Goal: Task Accomplishment & Management: Manage account settings

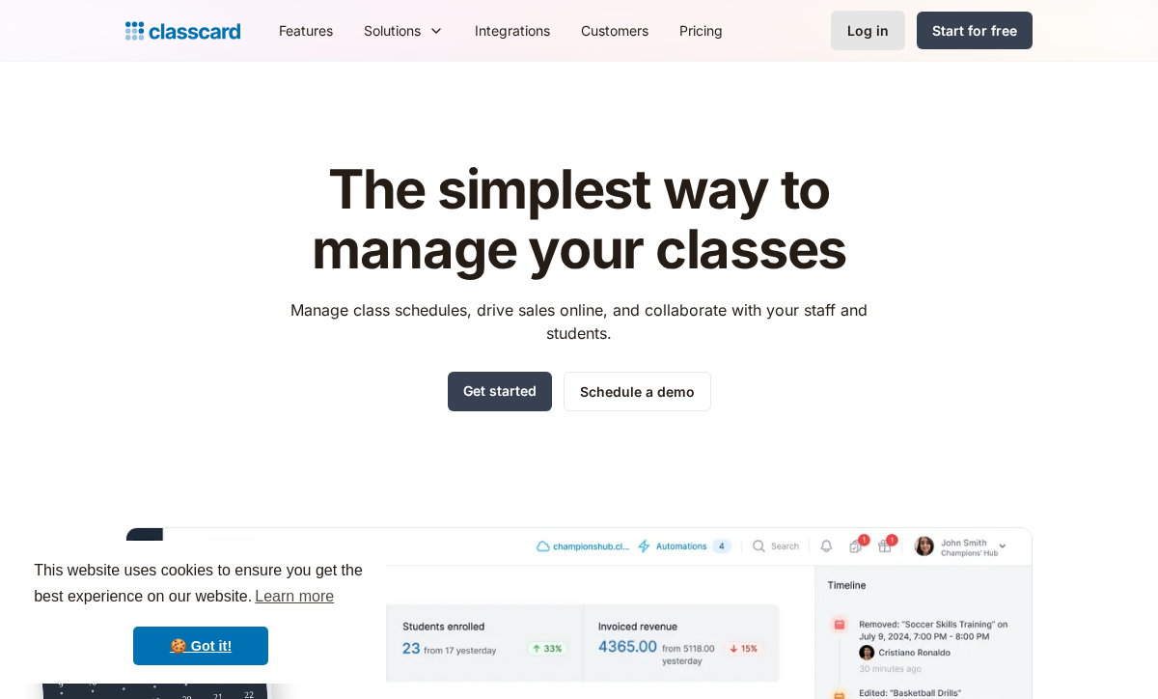
click at [864, 34] on div "Log in" at bounding box center [867, 30] width 41 height 20
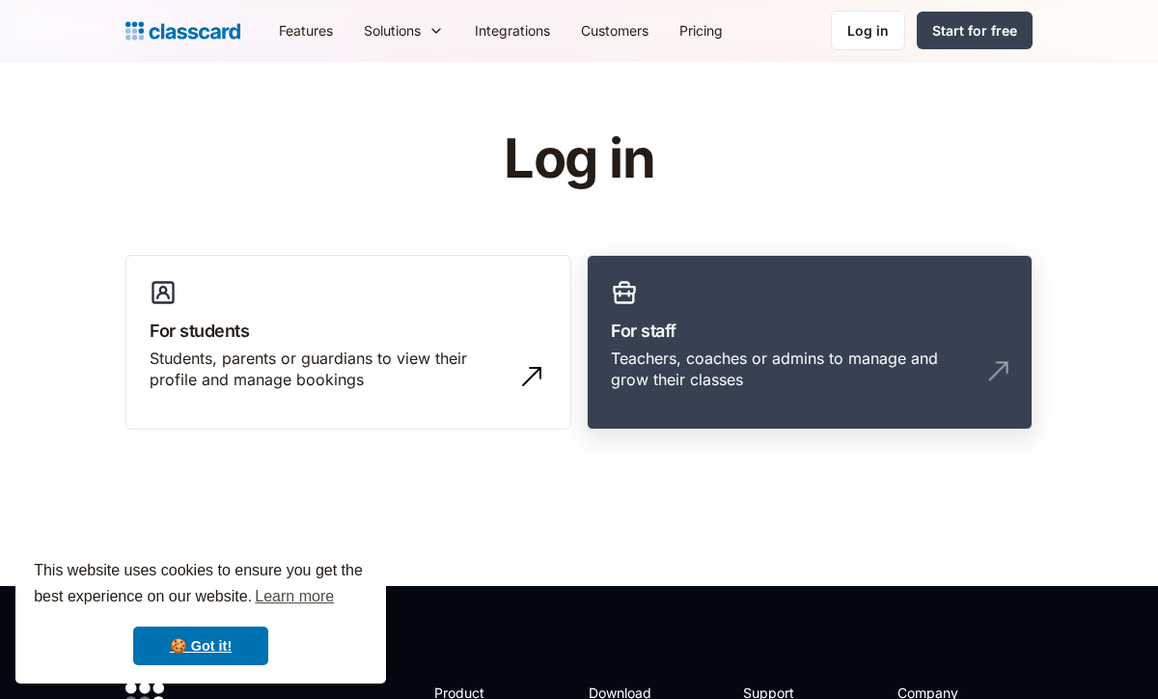
click at [660, 345] on link "For staff Teachers, coaches or admins to manage and grow their classes" at bounding box center [810, 343] width 446 height 176
